Goal: Task Accomplishment & Management: Use online tool/utility

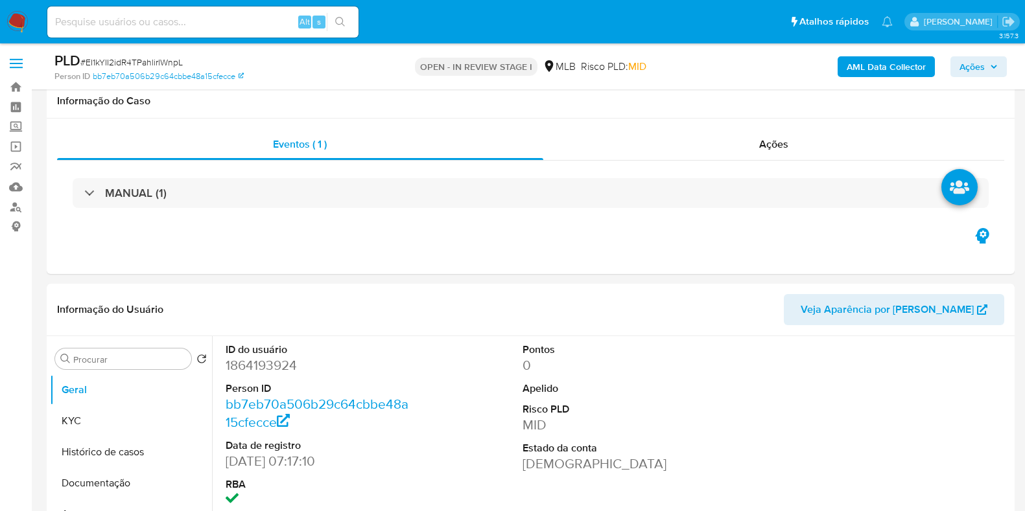
select select "10"
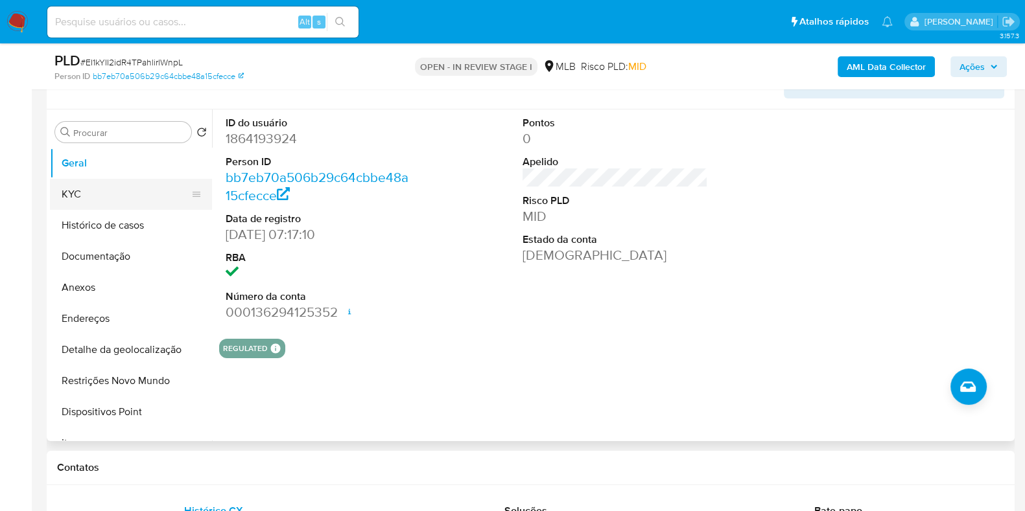
click at [105, 189] on button "KYC" at bounding box center [126, 194] width 152 height 31
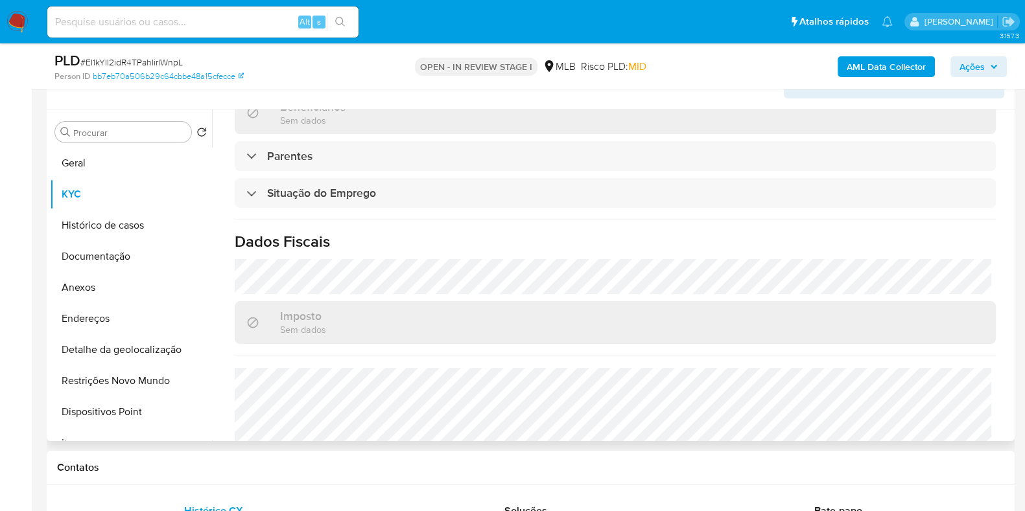
scroll to position [563, 0]
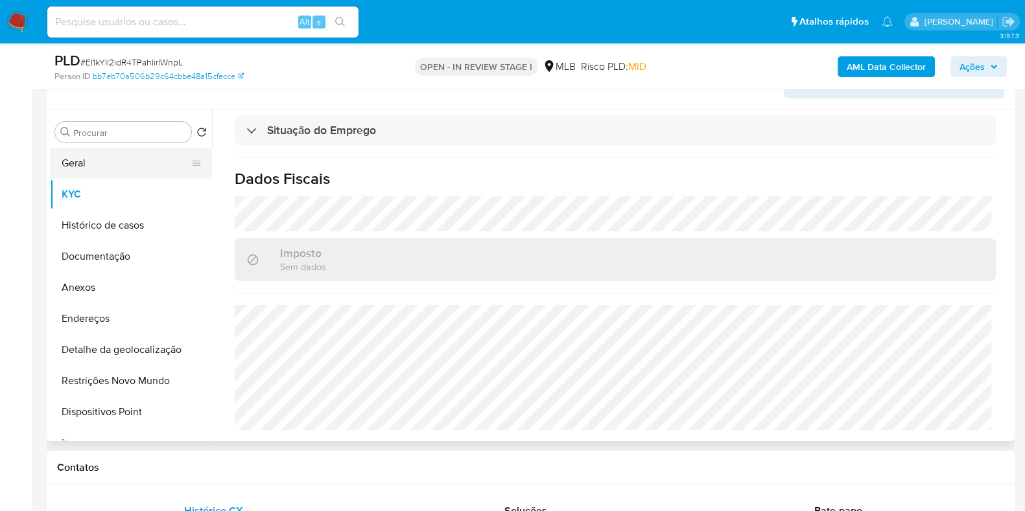
click at [170, 161] on button "Geral" at bounding box center [126, 163] width 152 height 31
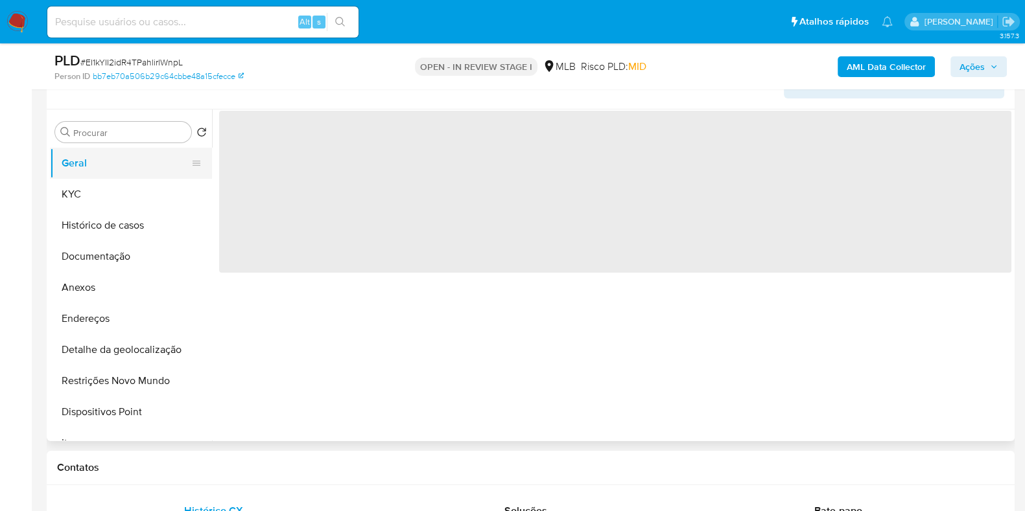
scroll to position [0, 0]
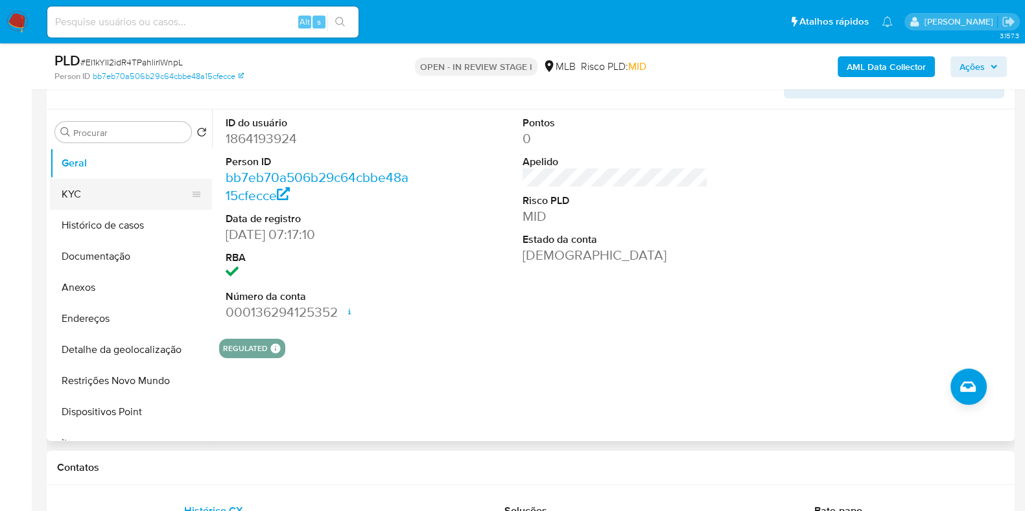
click at [132, 192] on button "KYC" at bounding box center [126, 194] width 152 height 31
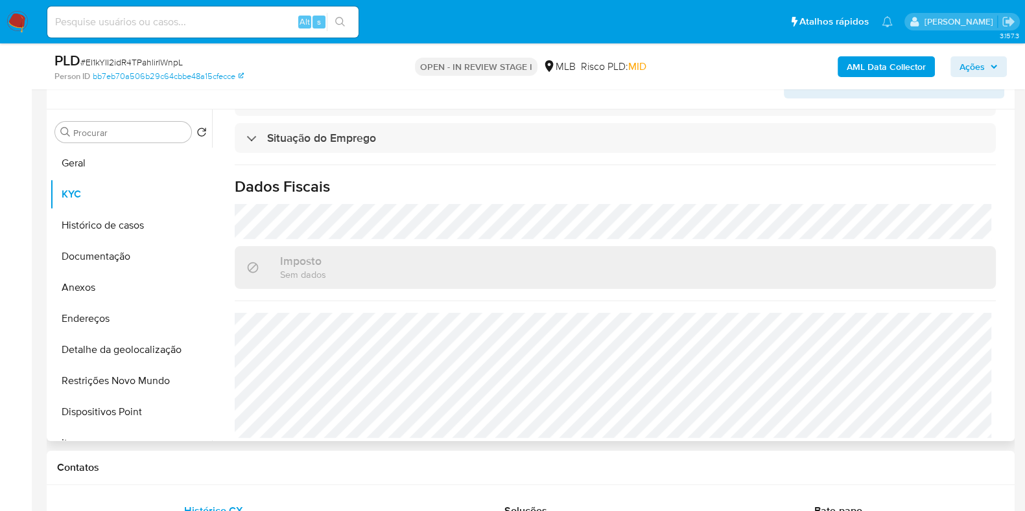
scroll to position [563, 0]
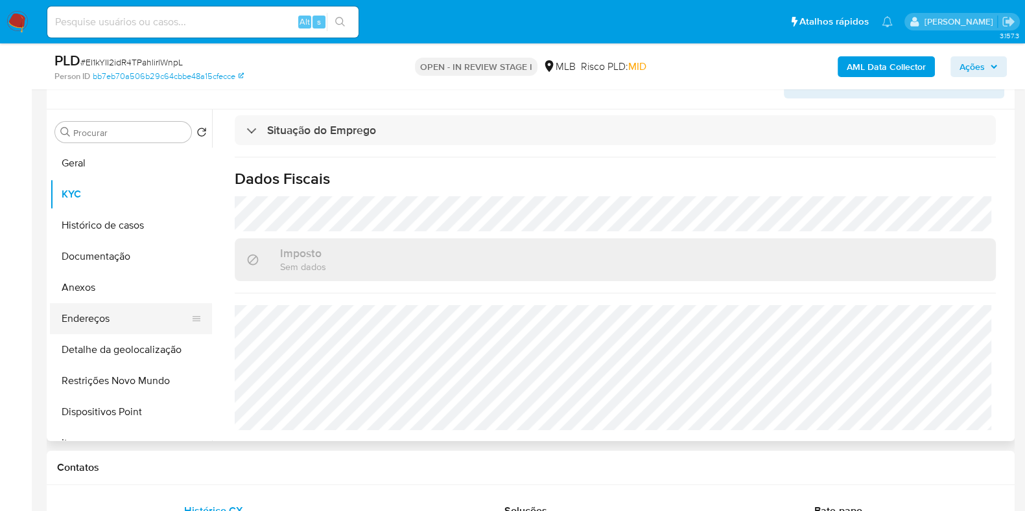
click at [145, 312] on button "Endereços" at bounding box center [126, 318] width 152 height 31
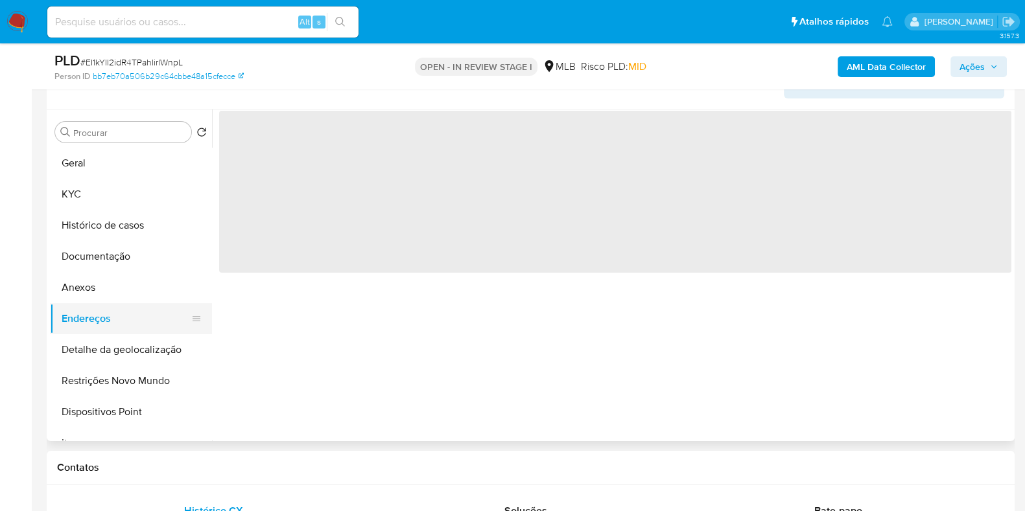
scroll to position [0, 0]
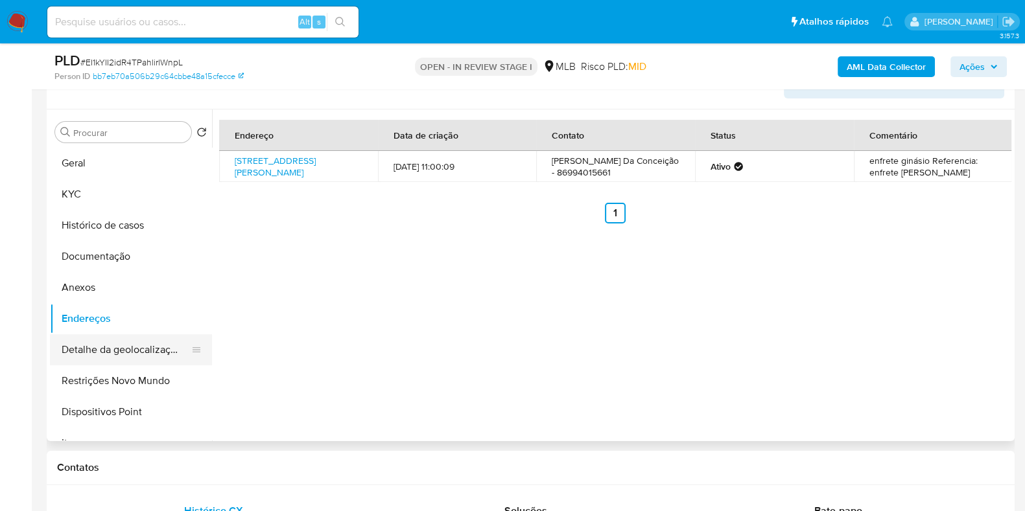
click at [140, 340] on button "Detalhe da geolocalização" at bounding box center [126, 349] width 152 height 31
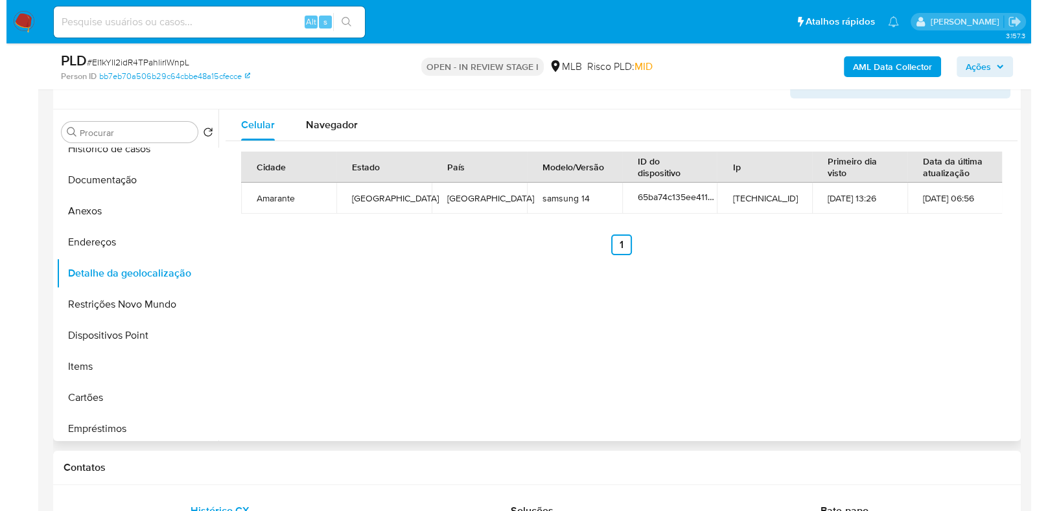
scroll to position [78, 0]
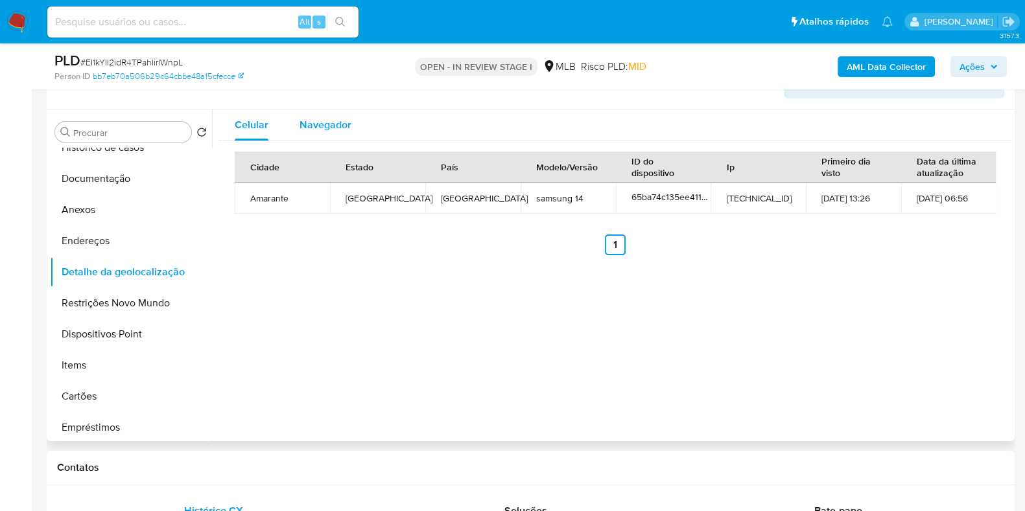
click at [301, 128] on span "Navegador" at bounding box center [325, 124] width 52 height 15
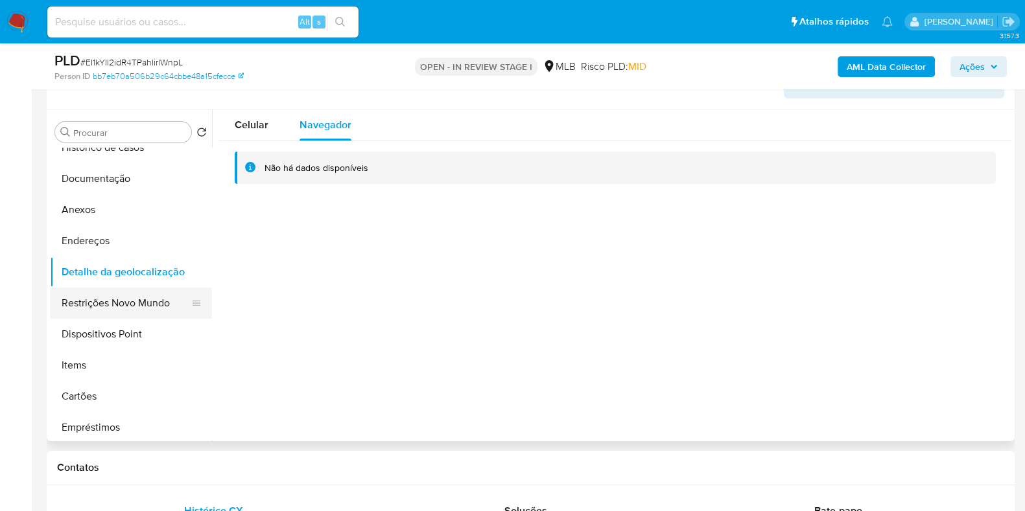
click at [132, 310] on button "Restrições Novo Mundo" at bounding box center [126, 303] width 152 height 31
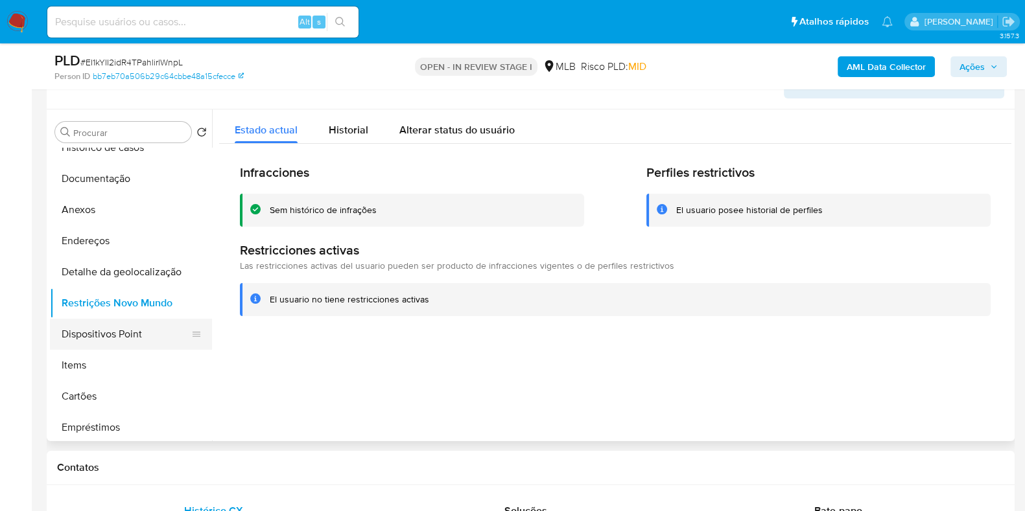
click at [165, 332] on button "Dispositivos Point" at bounding box center [126, 334] width 152 height 31
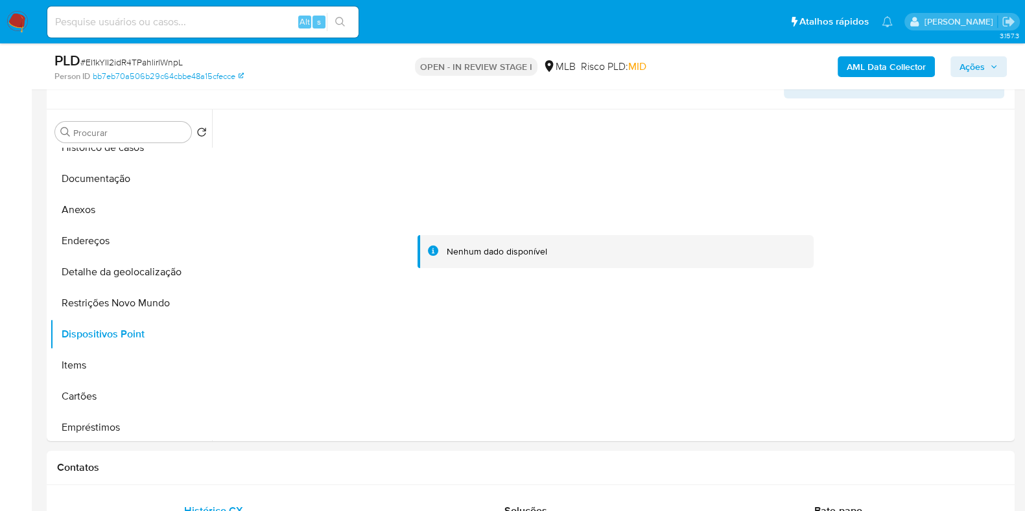
click at [865, 68] on b "AML Data Collector" at bounding box center [885, 66] width 79 height 21
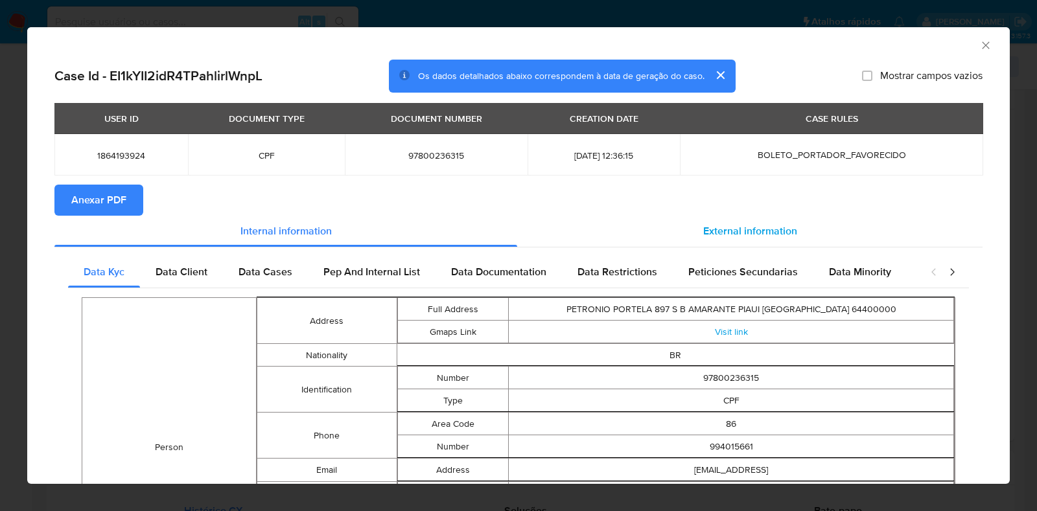
click at [706, 237] on span "External information" at bounding box center [750, 231] width 94 height 15
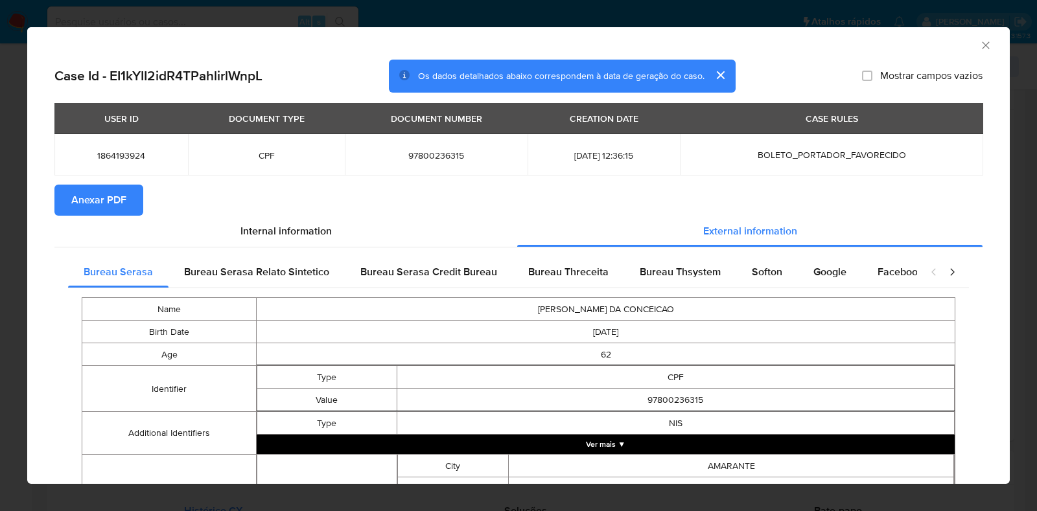
click at [107, 196] on span "Anexar PDF" at bounding box center [98, 200] width 55 height 29
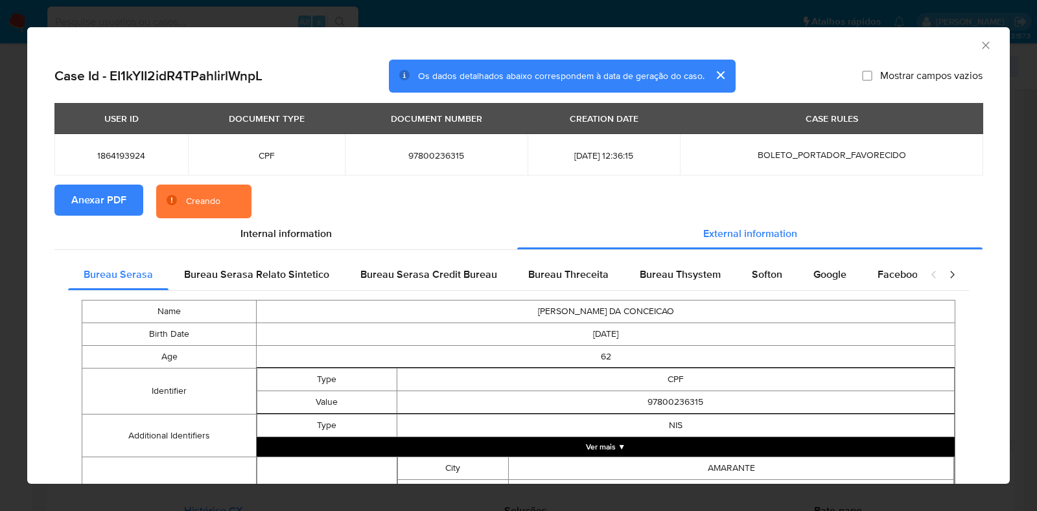
click at [623, 447] on button "Ver mais ▼" at bounding box center [606, 446] width 698 height 19
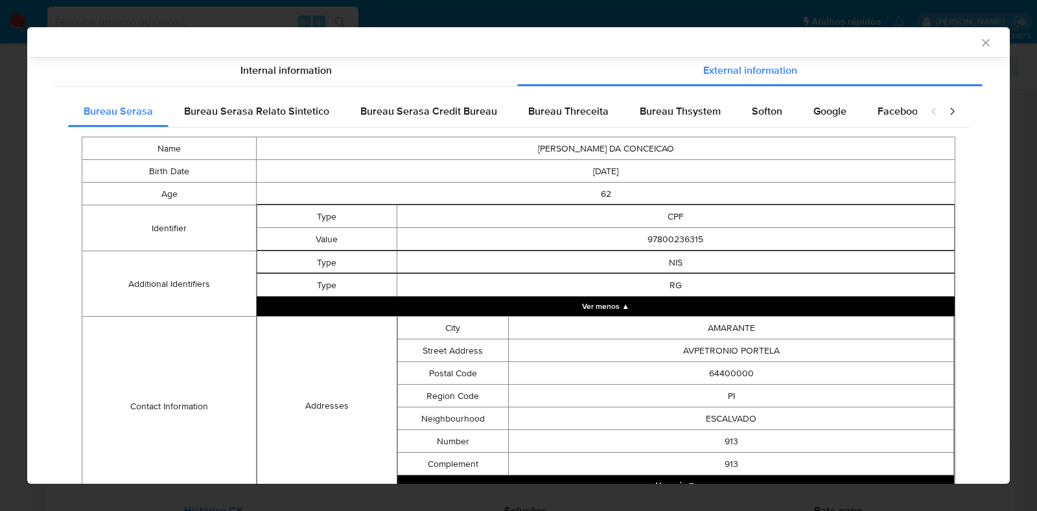
scroll to position [288, 0]
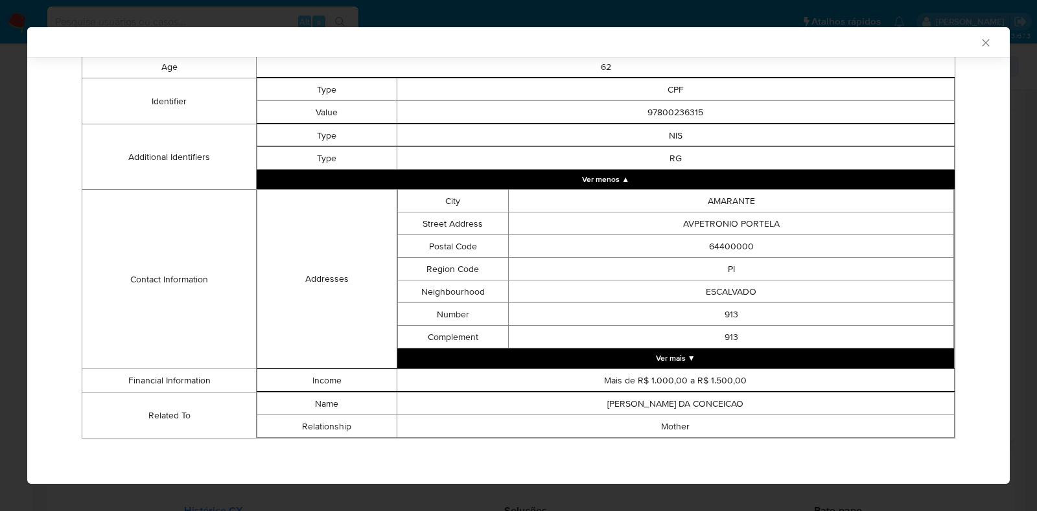
click at [902, 353] on button "Ver mais ▼" at bounding box center [675, 358] width 557 height 19
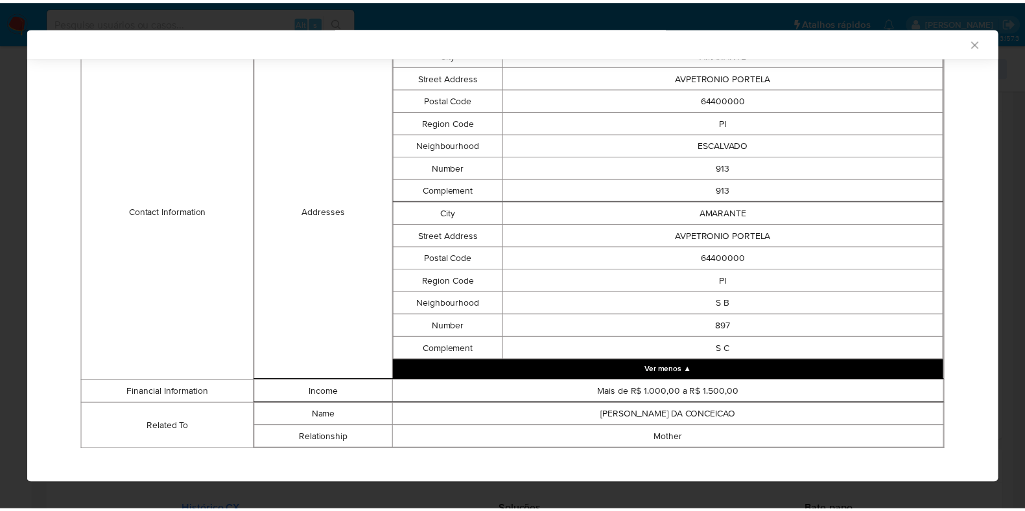
scroll to position [447, 0]
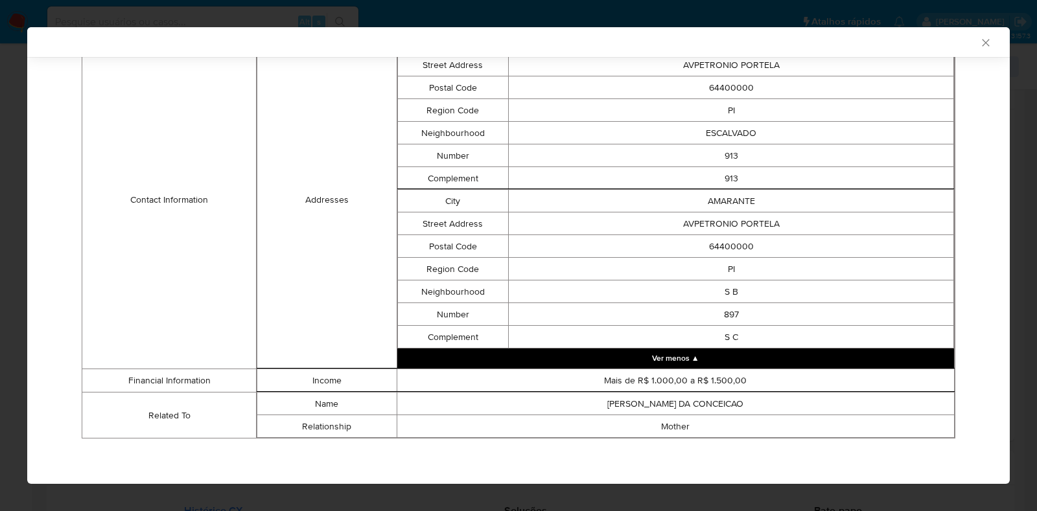
click at [979, 40] on icon "Fechar a janela" at bounding box center [985, 42] width 13 height 13
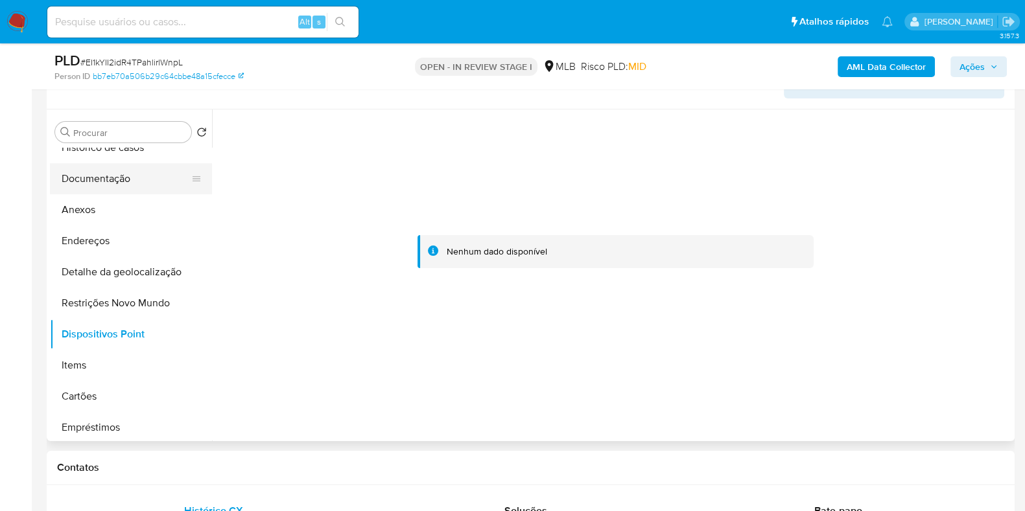
click at [147, 172] on button "Documentação" at bounding box center [126, 178] width 152 height 31
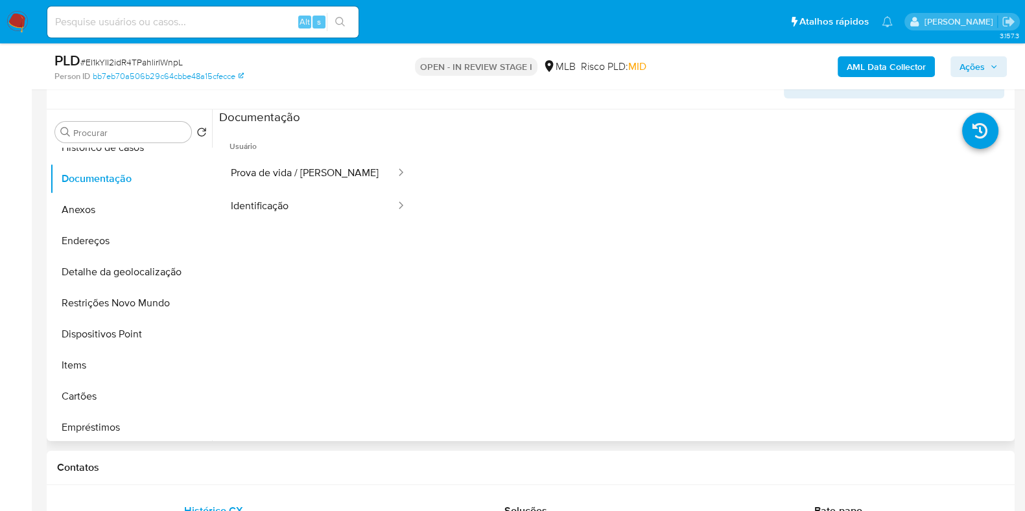
scroll to position [0, 0]
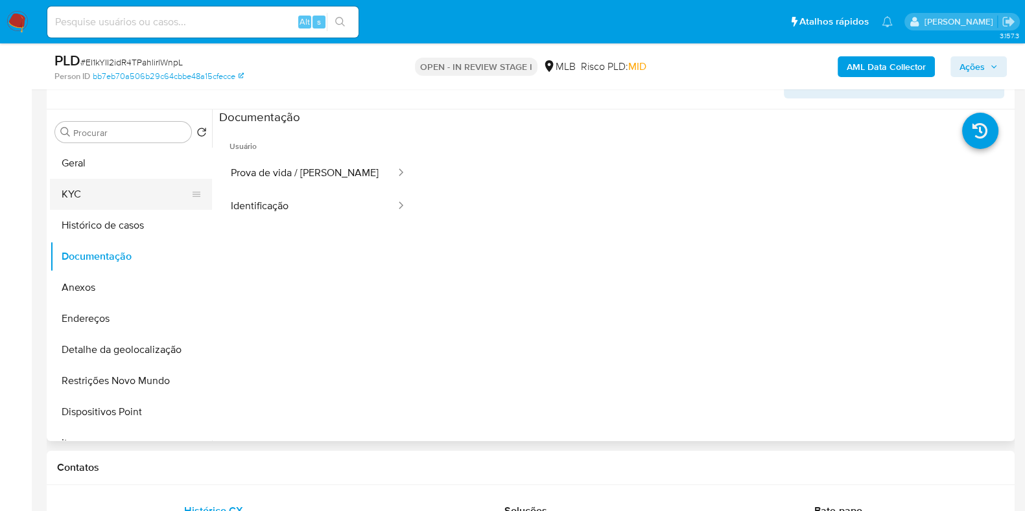
click at [147, 202] on button "KYC" at bounding box center [126, 194] width 152 height 31
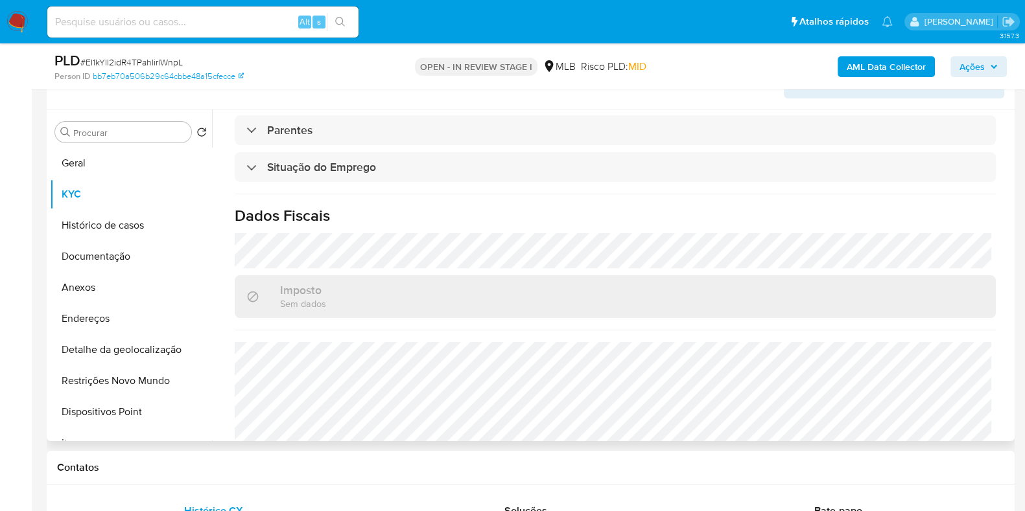
scroll to position [563, 0]
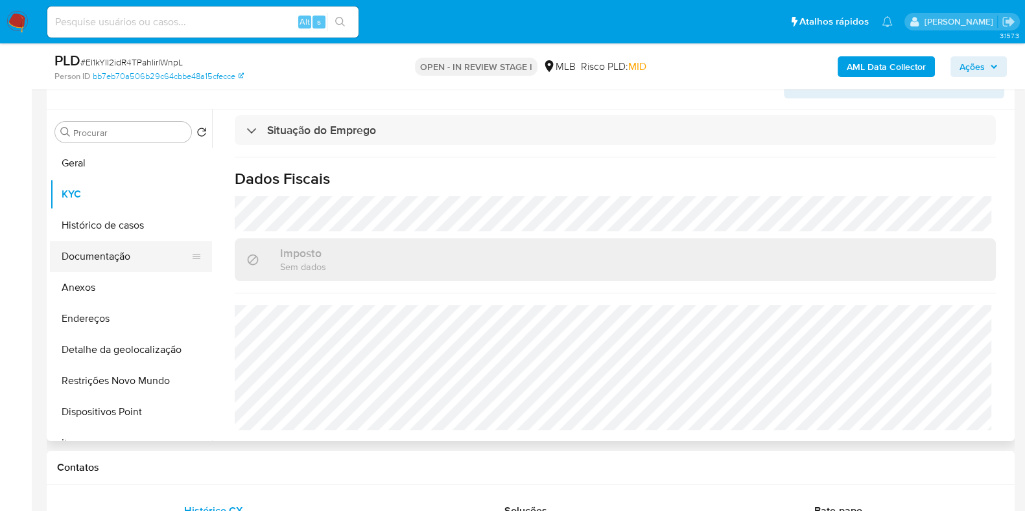
click at [139, 253] on button "Documentação" at bounding box center [126, 256] width 152 height 31
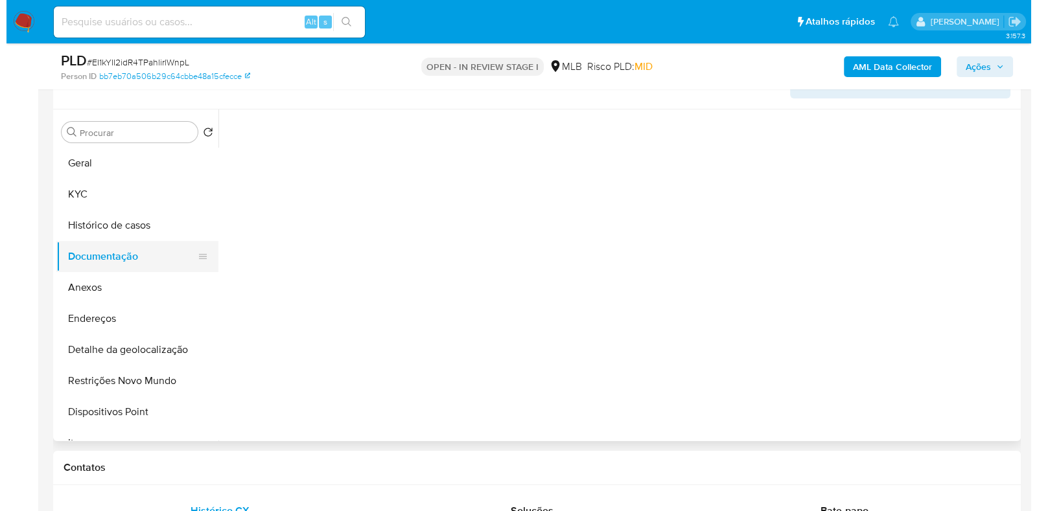
scroll to position [0, 0]
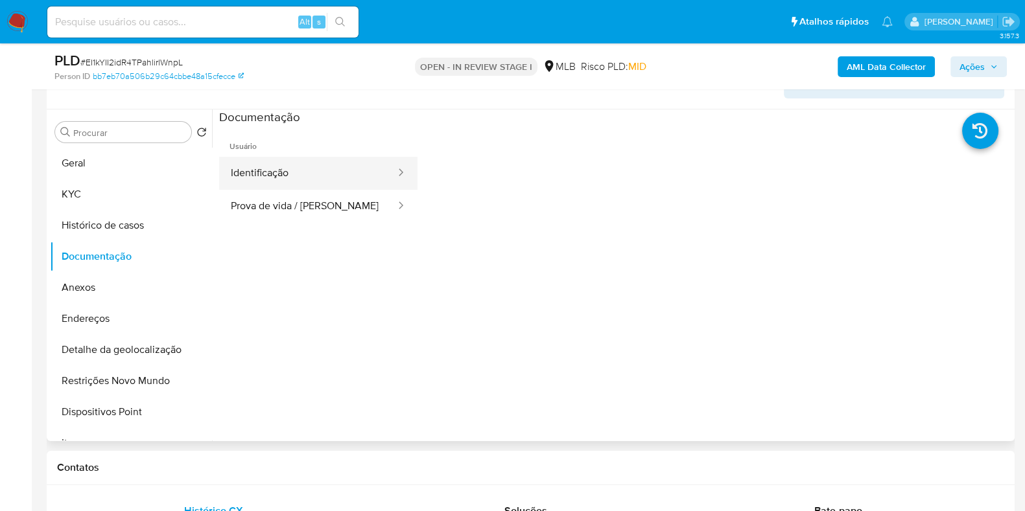
click at [322, 188] on button "Identificação" at bounding box center [308, 173] width 178 height 33
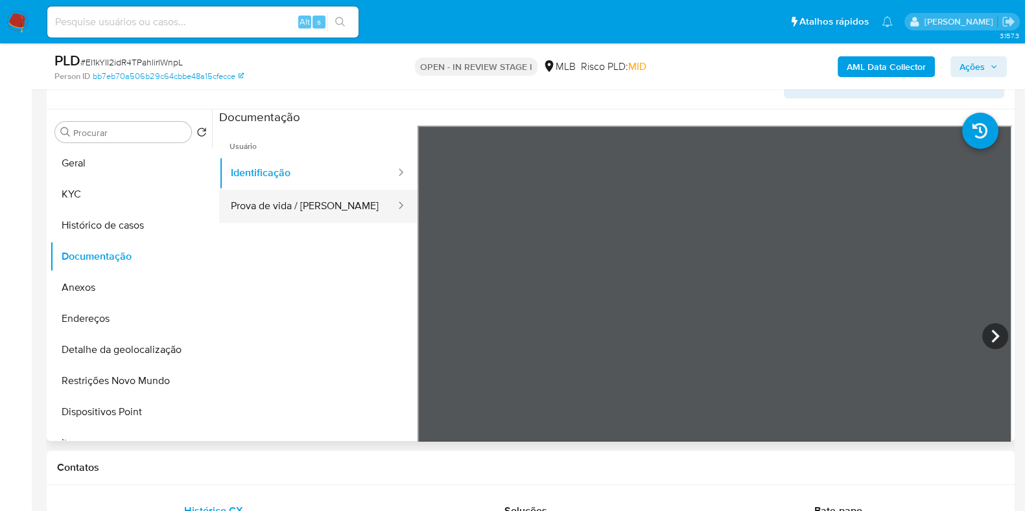
click at [322, 200] on button "Prova de vida / [PERSON_NAME]" at bounding box center [308, 206] width 178 height 33
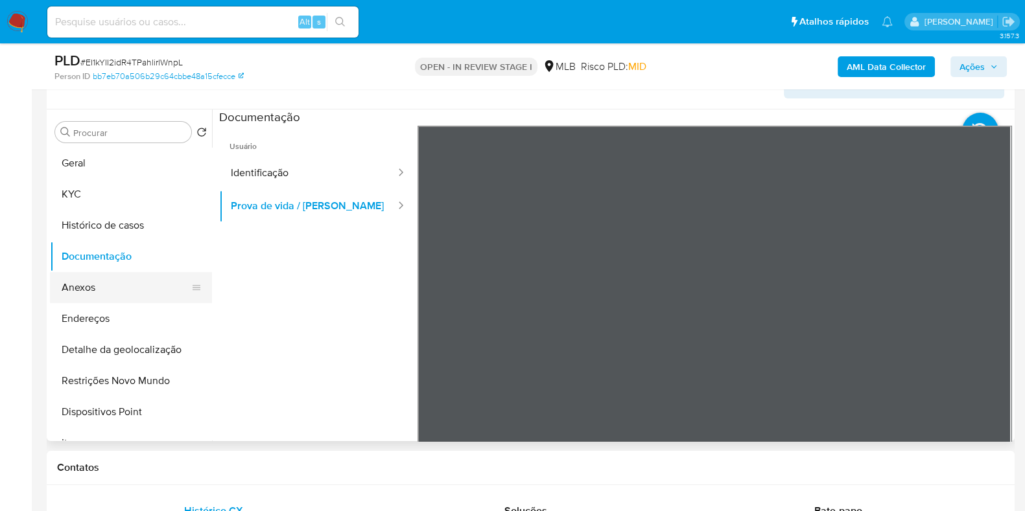
click at [147, 280] on button "Anexos" at bounding box center [126, 287] width 152 height 31
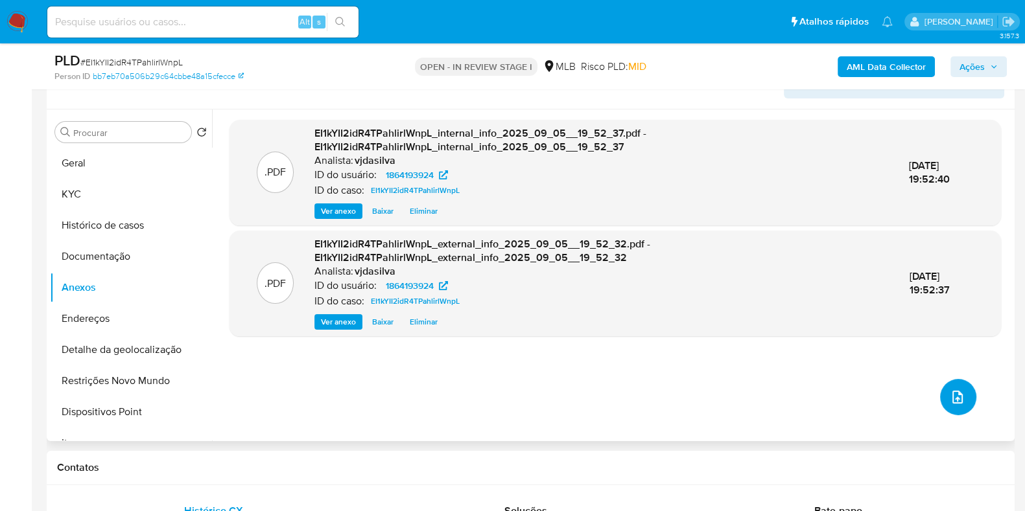
click at [946, 382] on button "upload-file" at bounding box center [958, 397] width 36 height 36
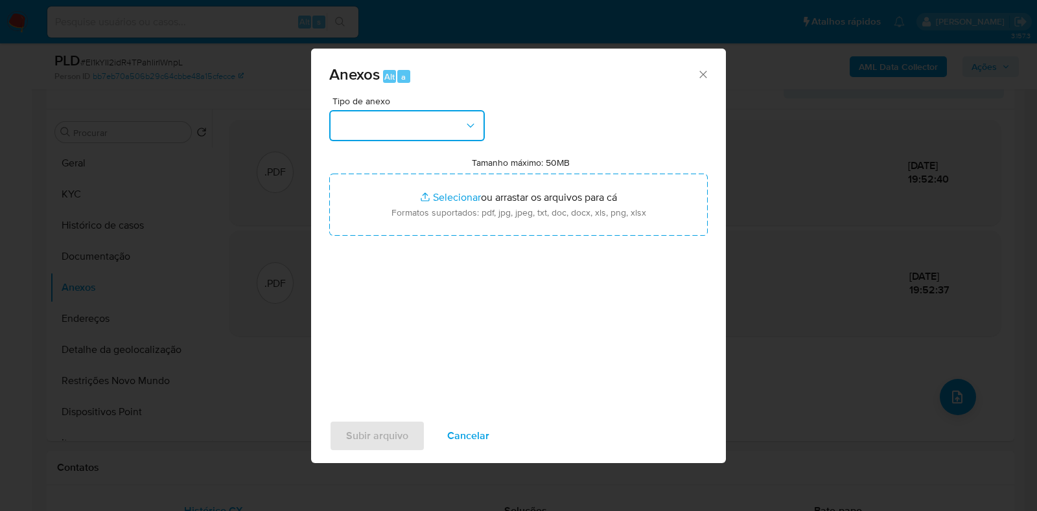
click at [467, 130] on icon "button" at bounding box center [470, 125] width 13 height 13
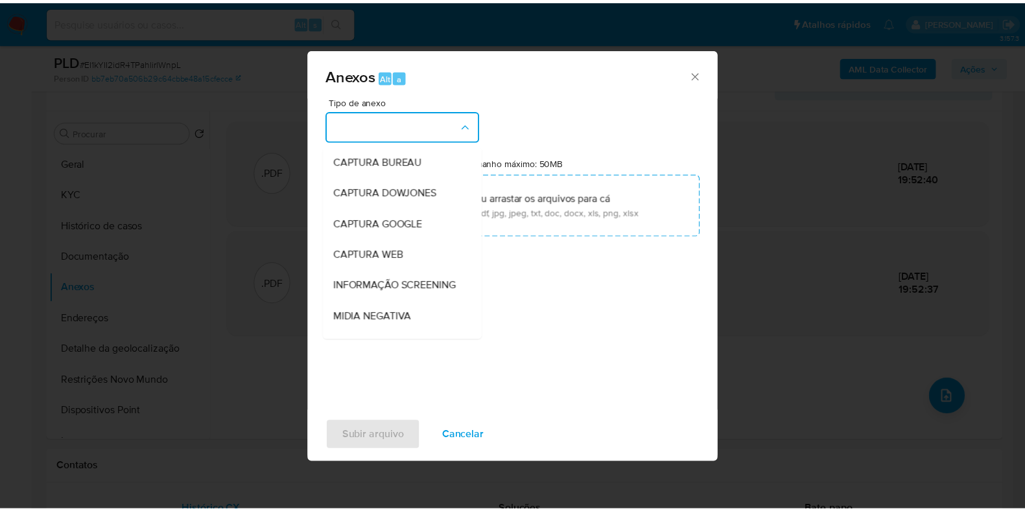
scroll to position [200, 0]
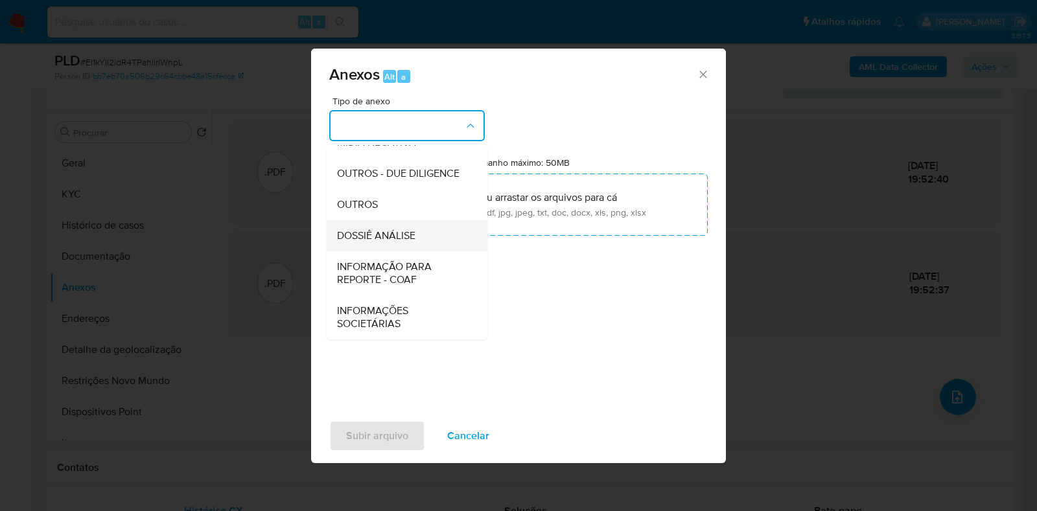
click at [426, 235] on div "DOSSIÊ ANÁLISE" at bounding box center [403, 235] width 132 height 31
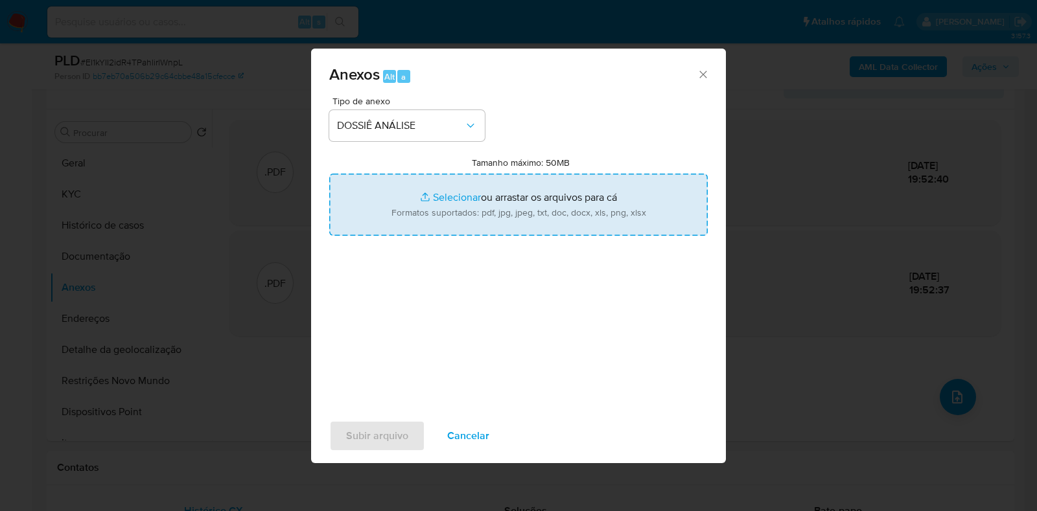
type input "C:\fakepath\SAR - XXXX - CPF 97800236315 - [PERSON_NAME].pdf"
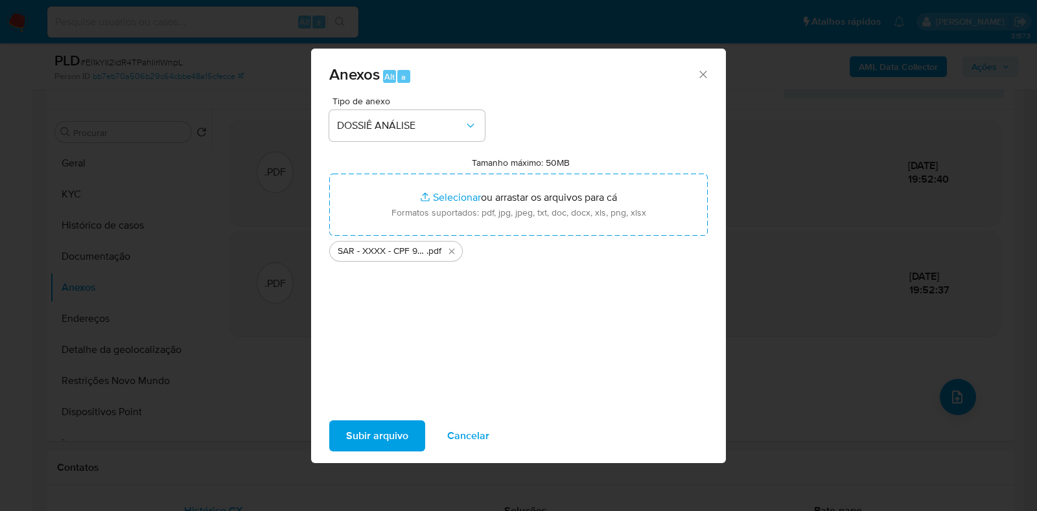
click at [390, 431] on span "Subir arquivo" at bounding box center [377, 436] width 62 height 29
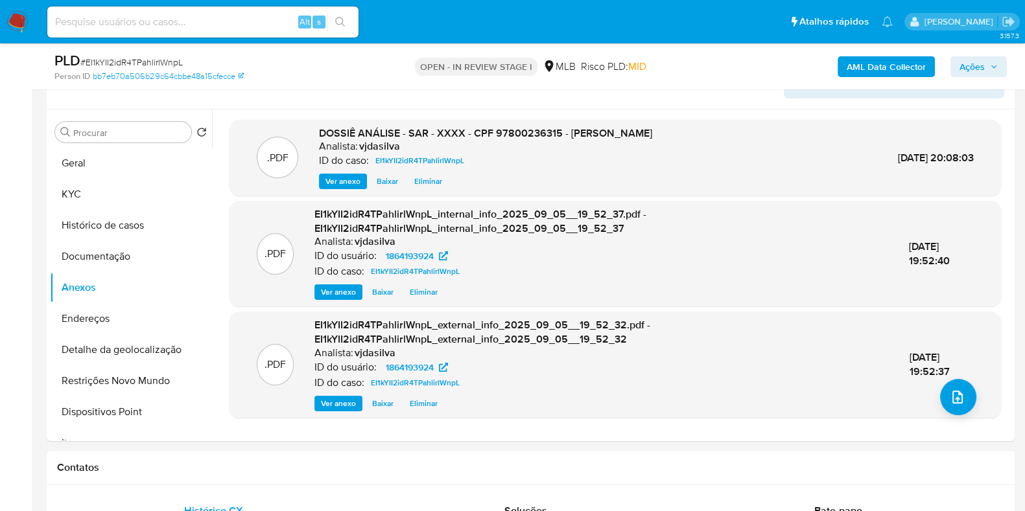
click at [979, 67] on span "Ações" at bounding box center [971, 66] width 25 height 21
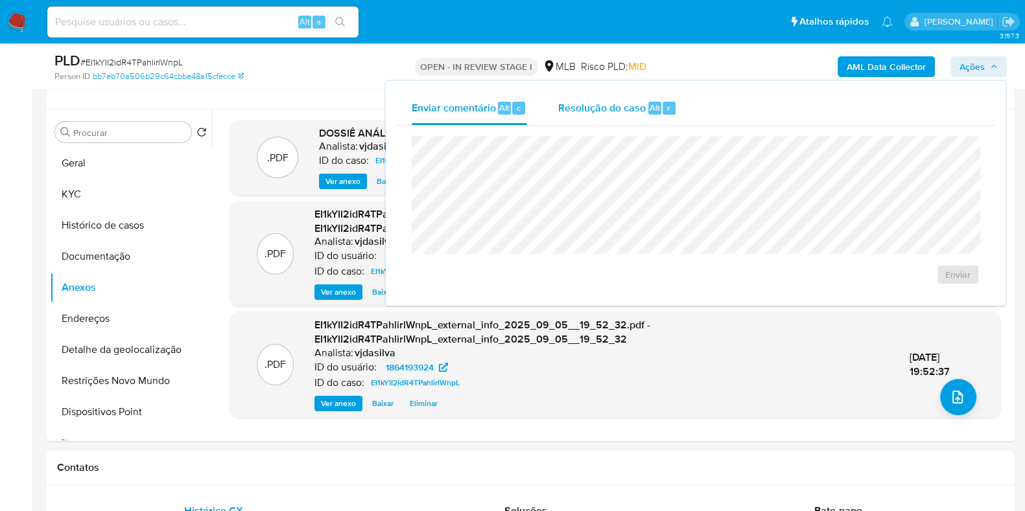
click at [603, 105] on span "Resolução do caso" at bounding box center [601, 107] width 87 height 15
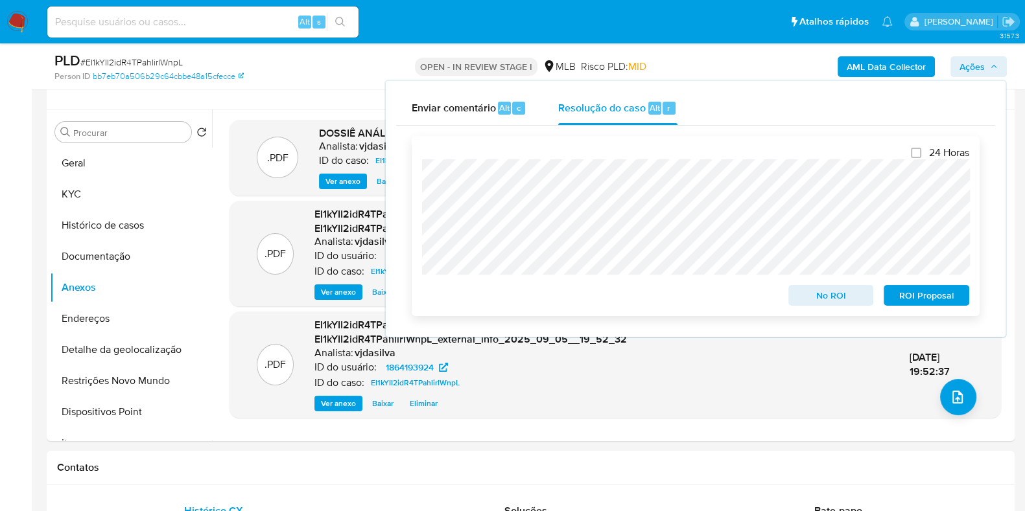
click at [902, 295] on span "ROI Proposal" at bounding box center [925, 295] width 67 height 18
